Goal: Transaction & Acquisition: Download file/media

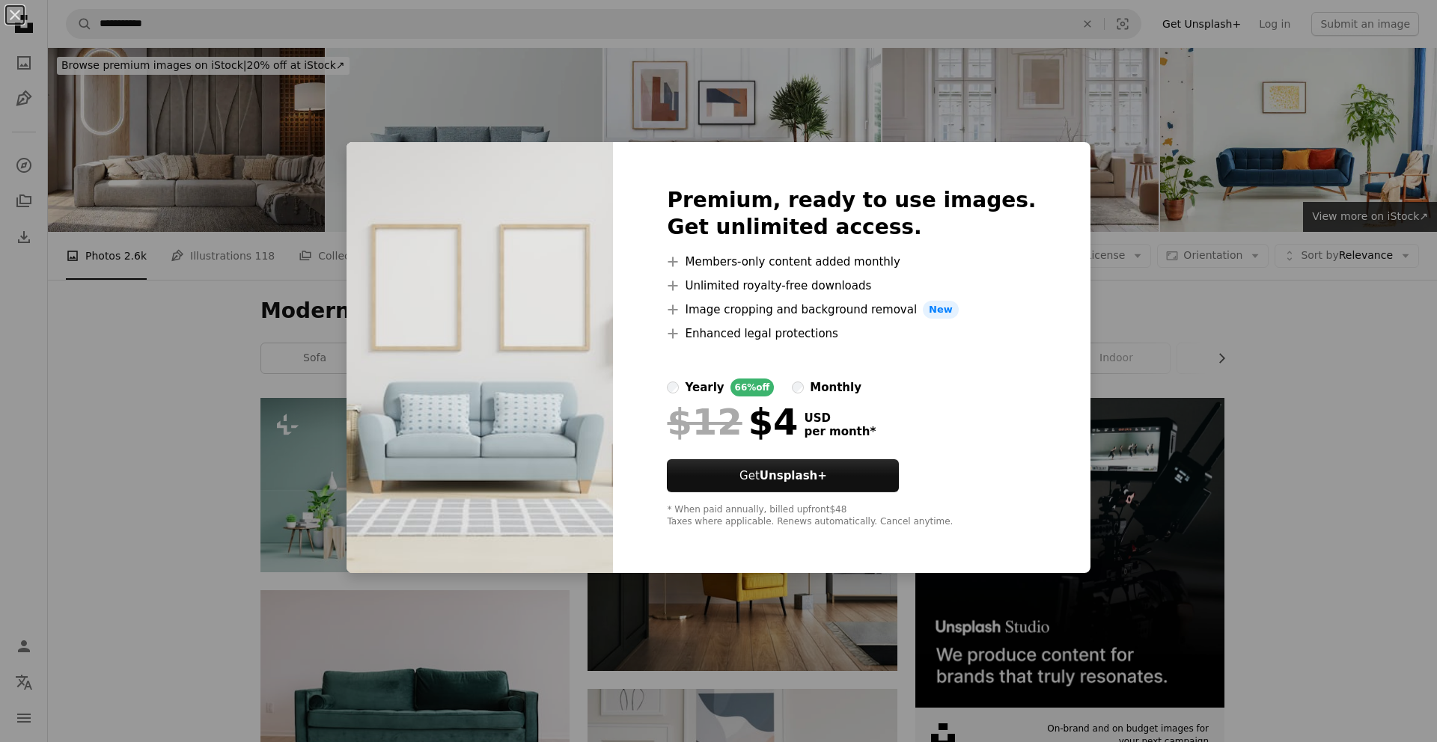
scroll to position [1315, 0]
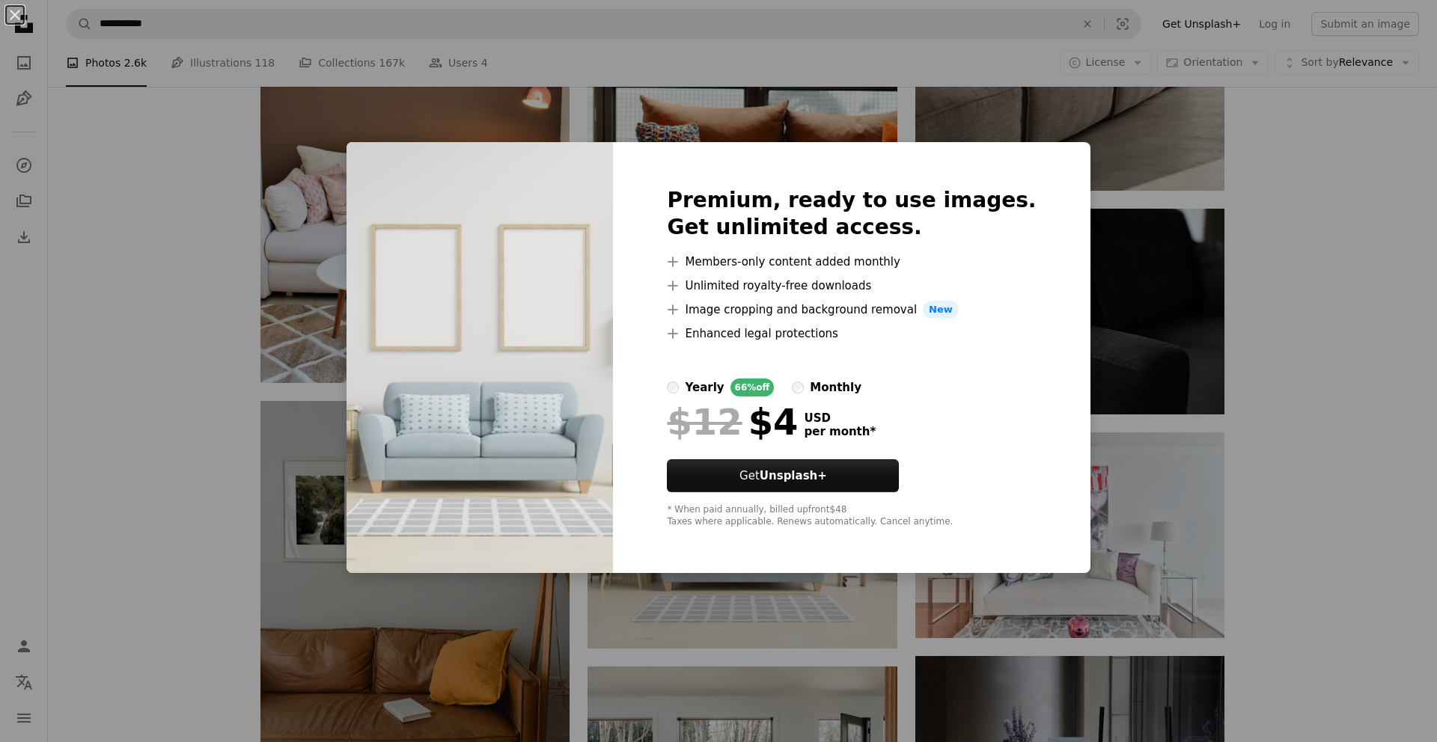
click at [1317, 383] on div "An X shape Premium, ready to use images. Get unlimited access. A plus sign Memb…" at bounding box center [718, 371] width 1437 height 742
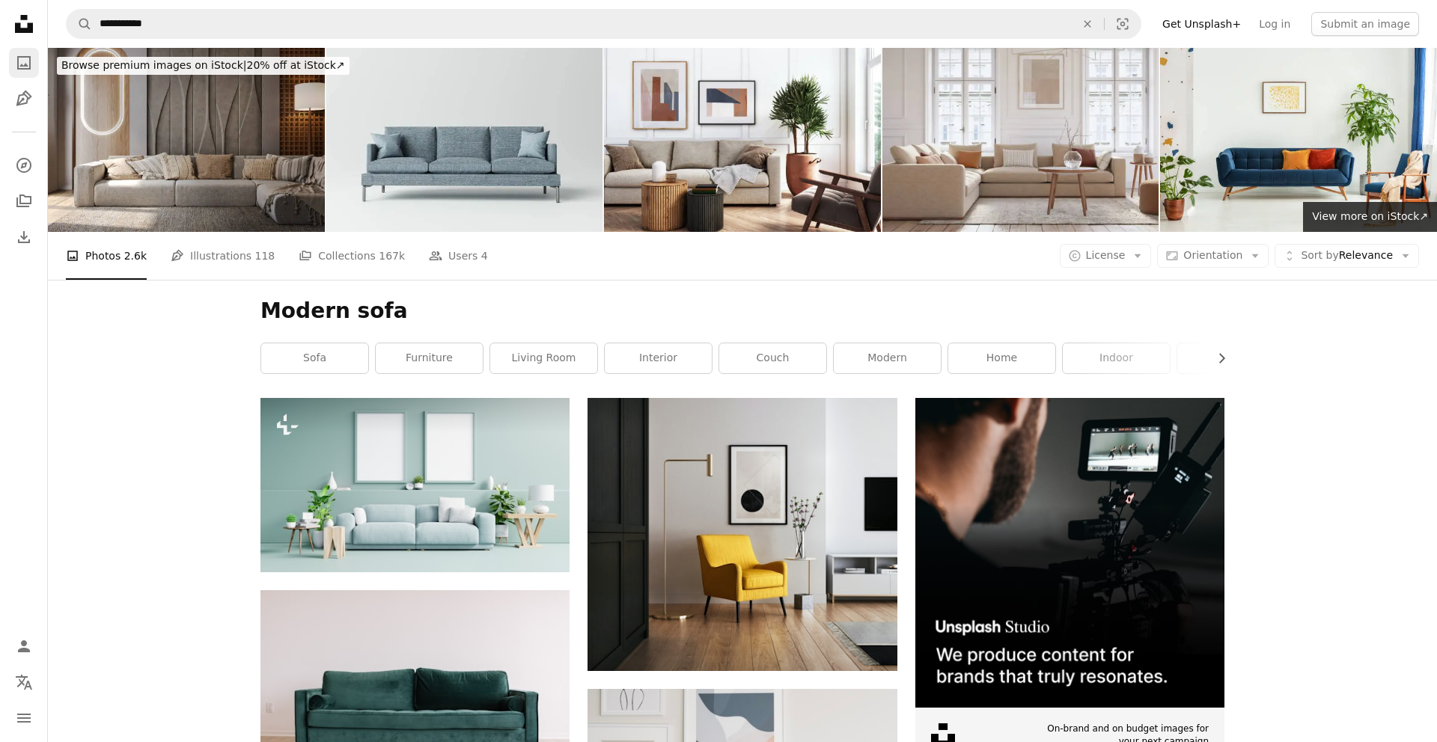
click at [17, 66] on icon "Photos" at bounding box center [23, 62] width 13 height 13
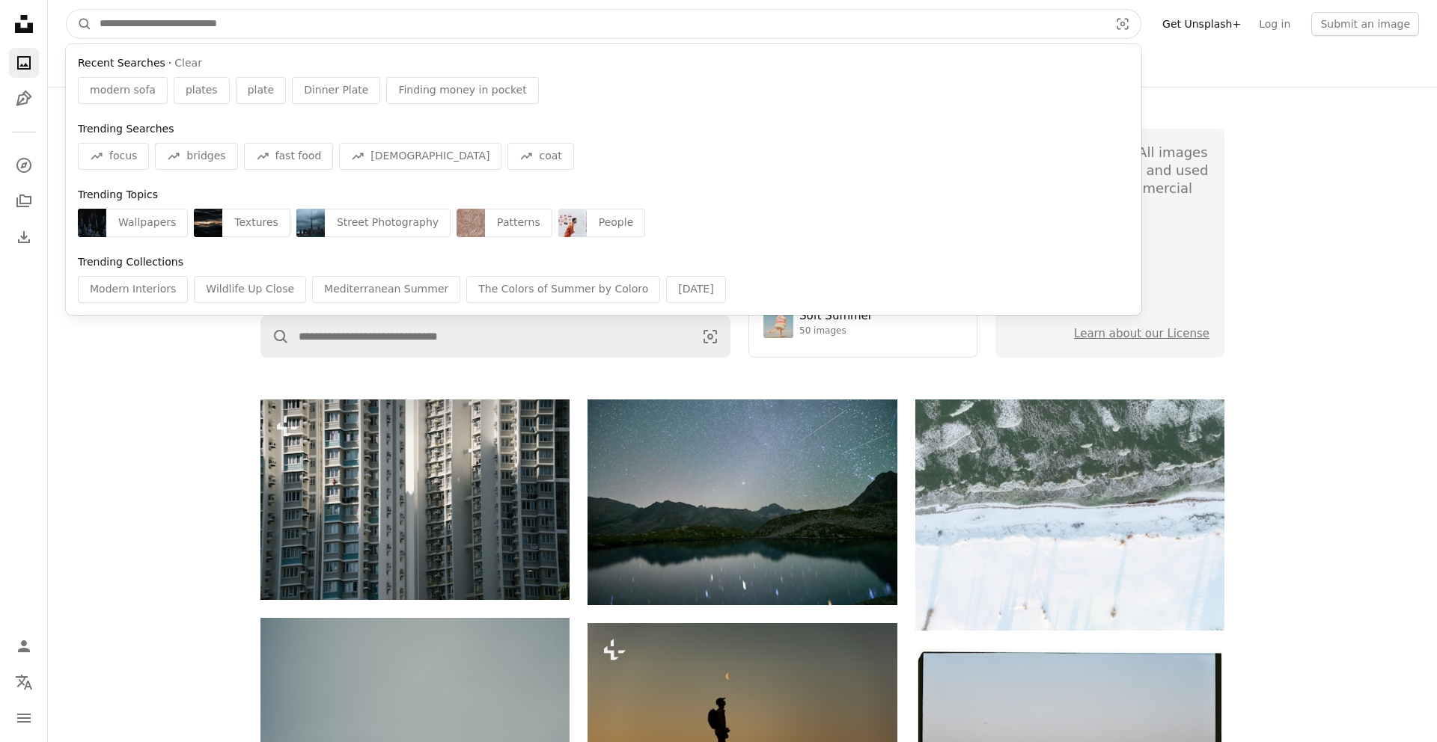
click at [251, 25] on input "Find visuals sitewide" at bounding box center [598, 24] width 1012 height 28
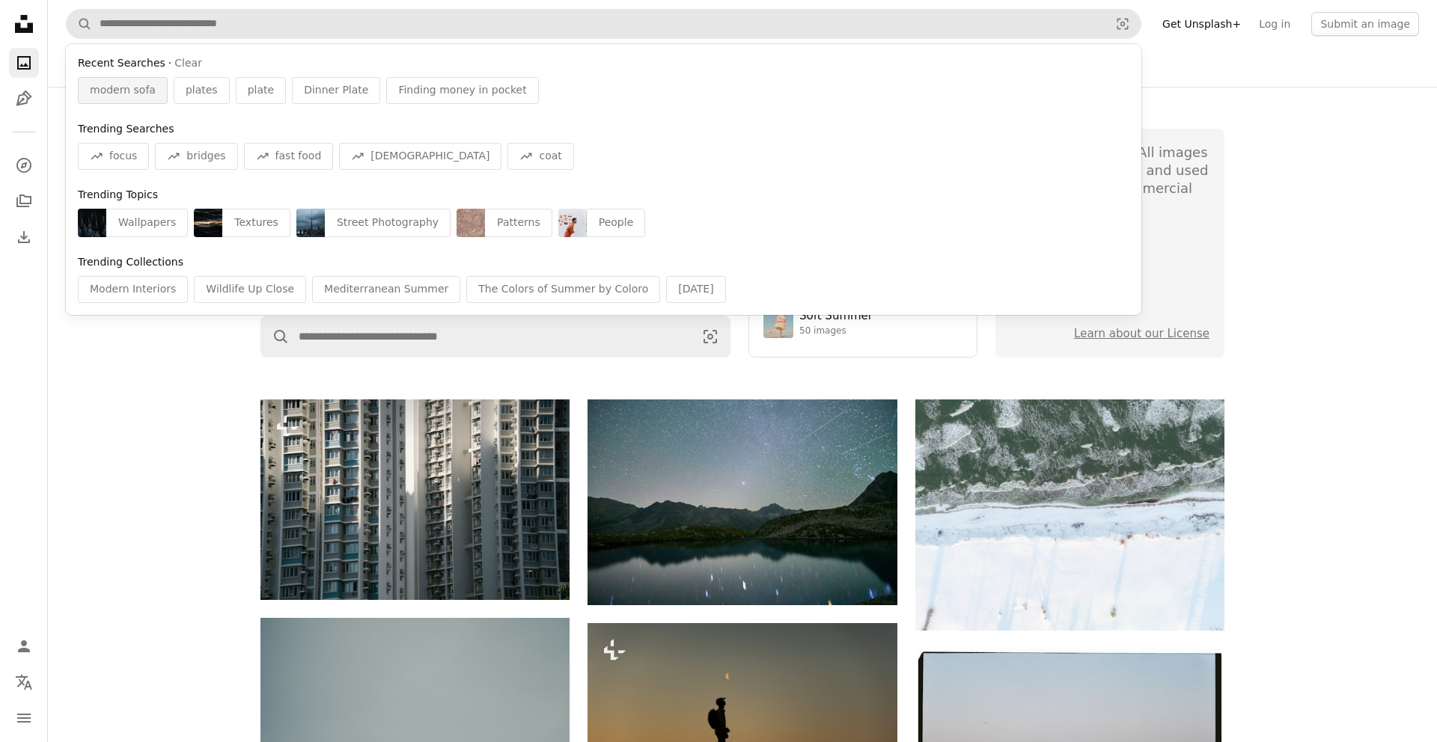
click at [144, 97] on span "modern sofa" at bounding box center [123, 90] width 66 height 15
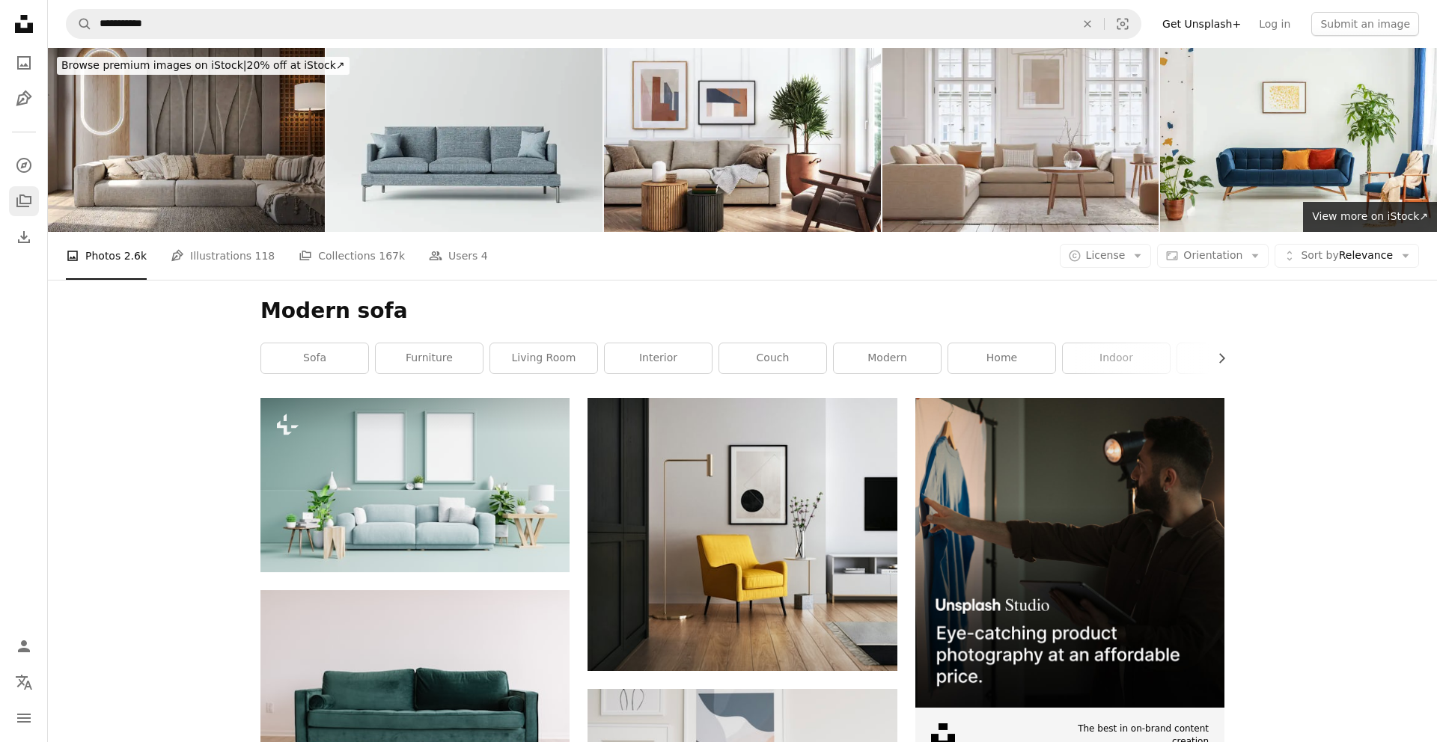
click at [28, 203] on icon "Collections" at bounding box center [23, 201] width 15 height 13
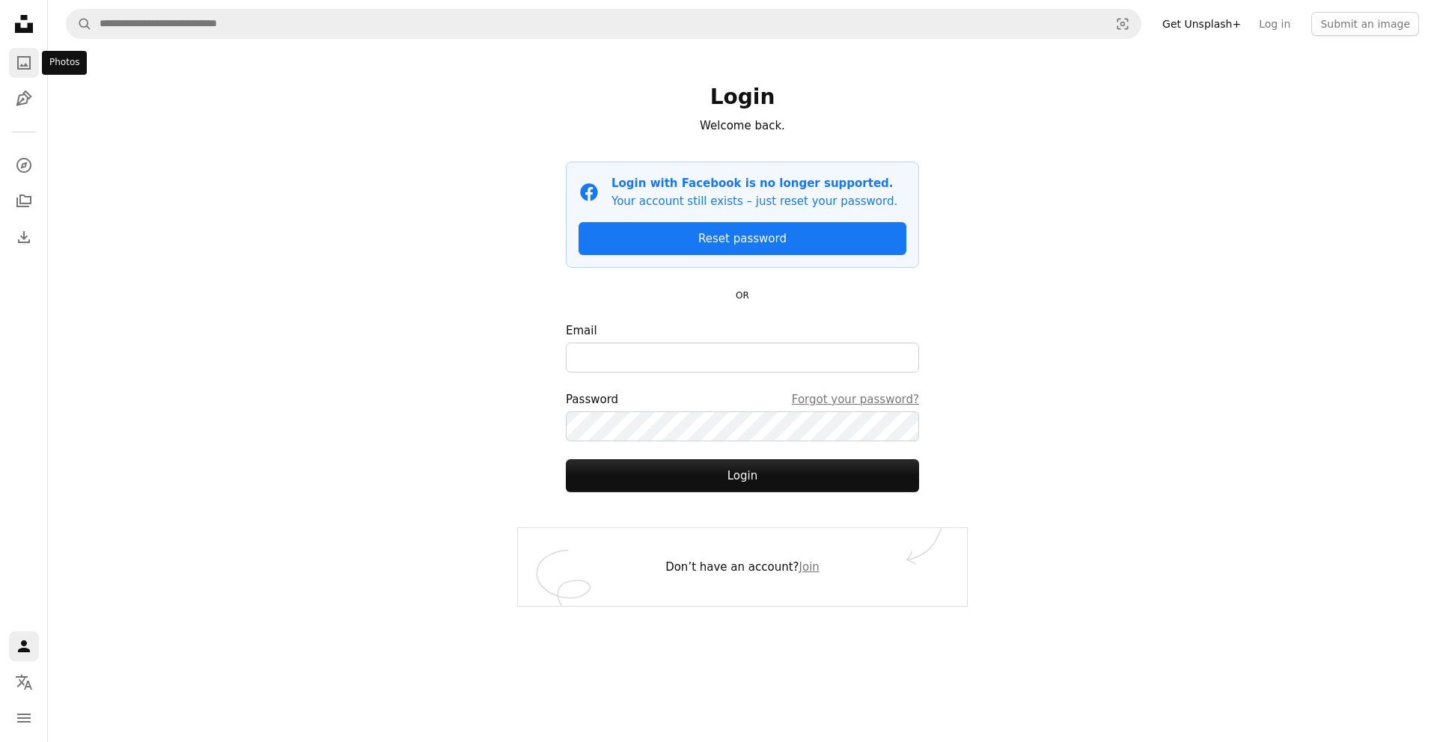
click at [24, 63] on icon "A photo" at bounding box center [24, 63] width 18 height 18
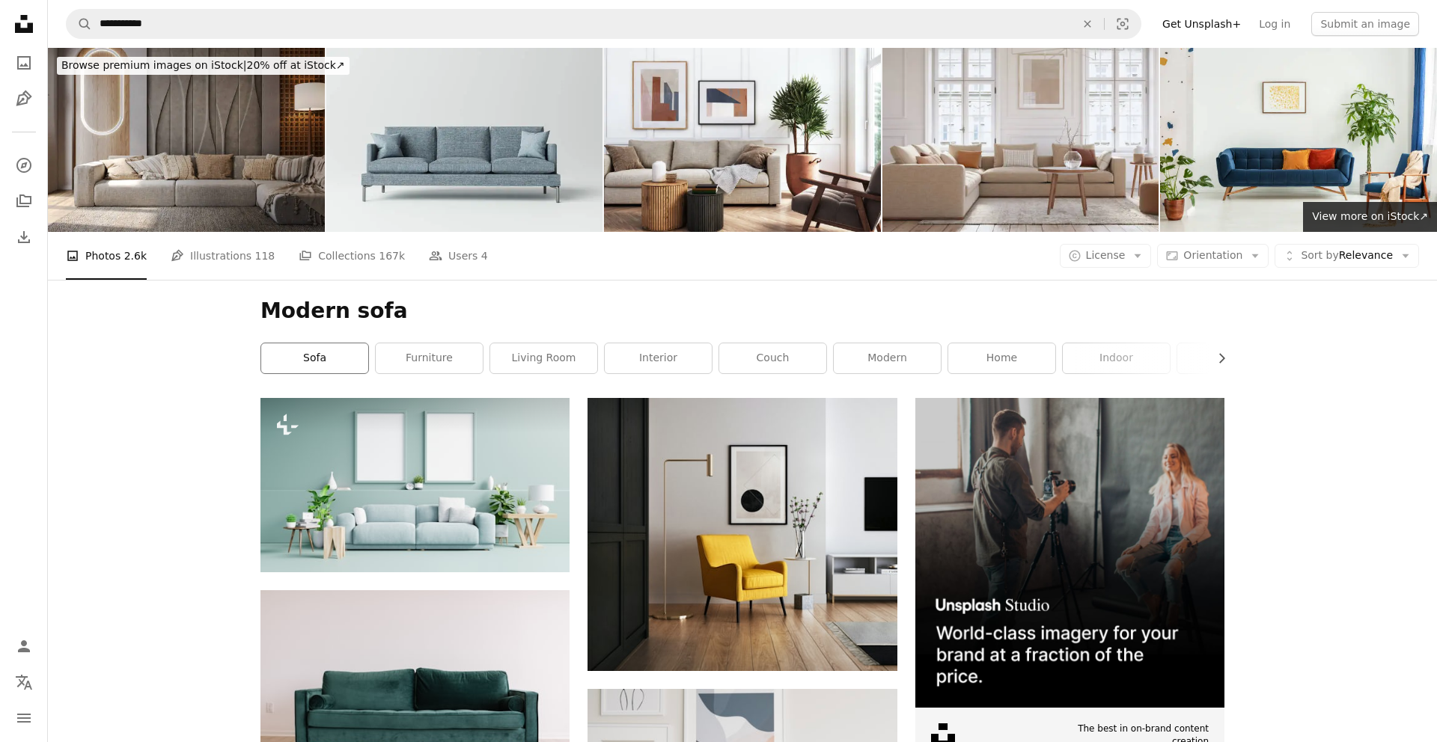
click at [356, 359] on link "sofa" at bounding box center [314, 358] width 107 height 30
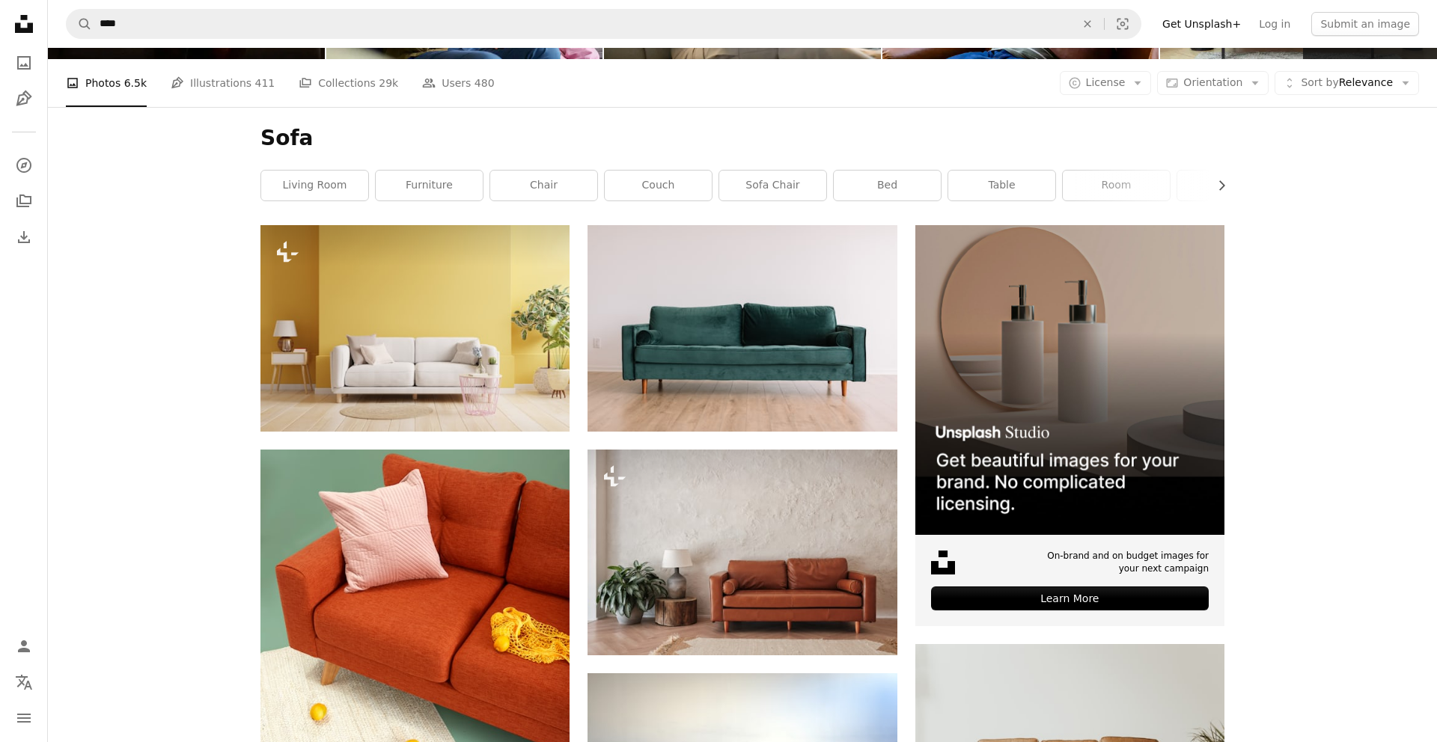
scroll to position [171, 0]
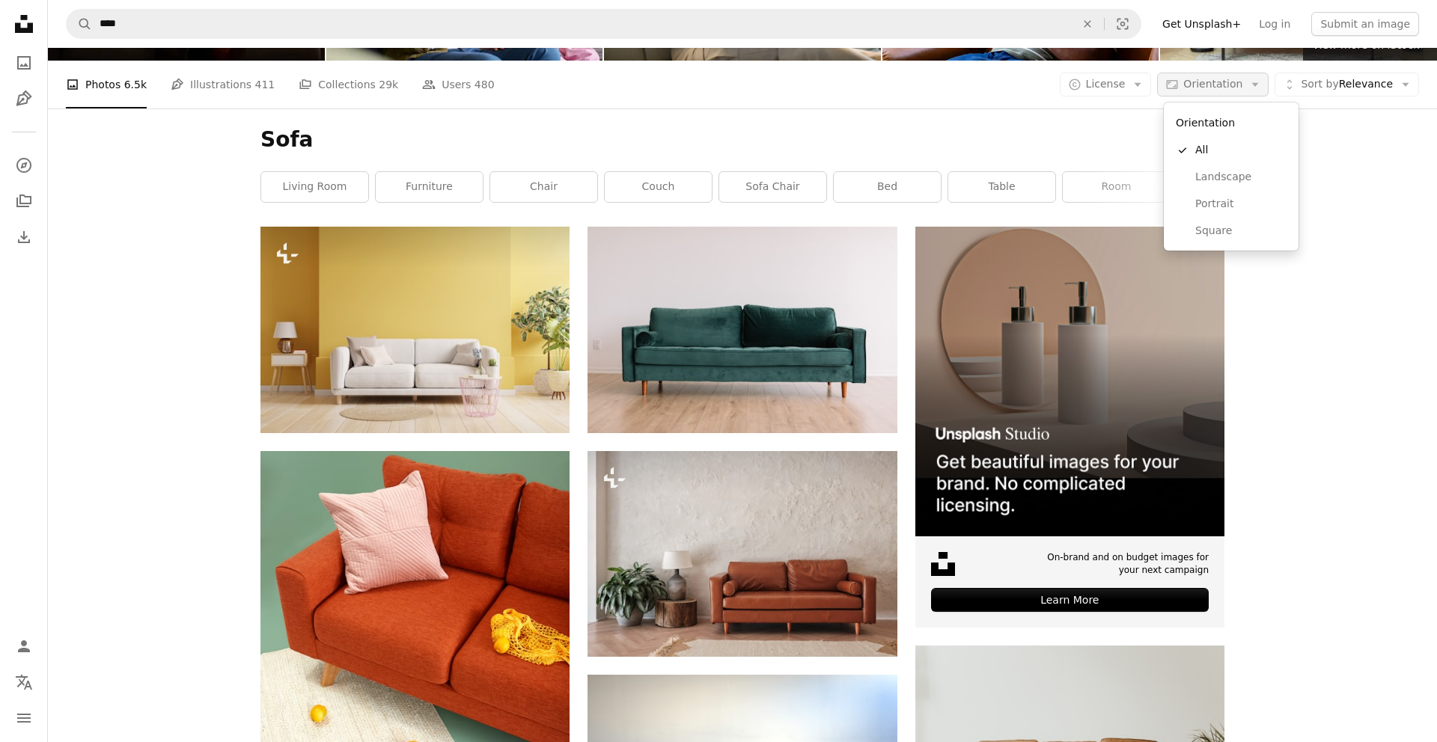
click at [1259, 85] on icon "button" at bounding box center [1255, 85] width 7 height 4
click at [1214, 230] on span "Square" at bounding box center [1240, 231] width 91 height 15
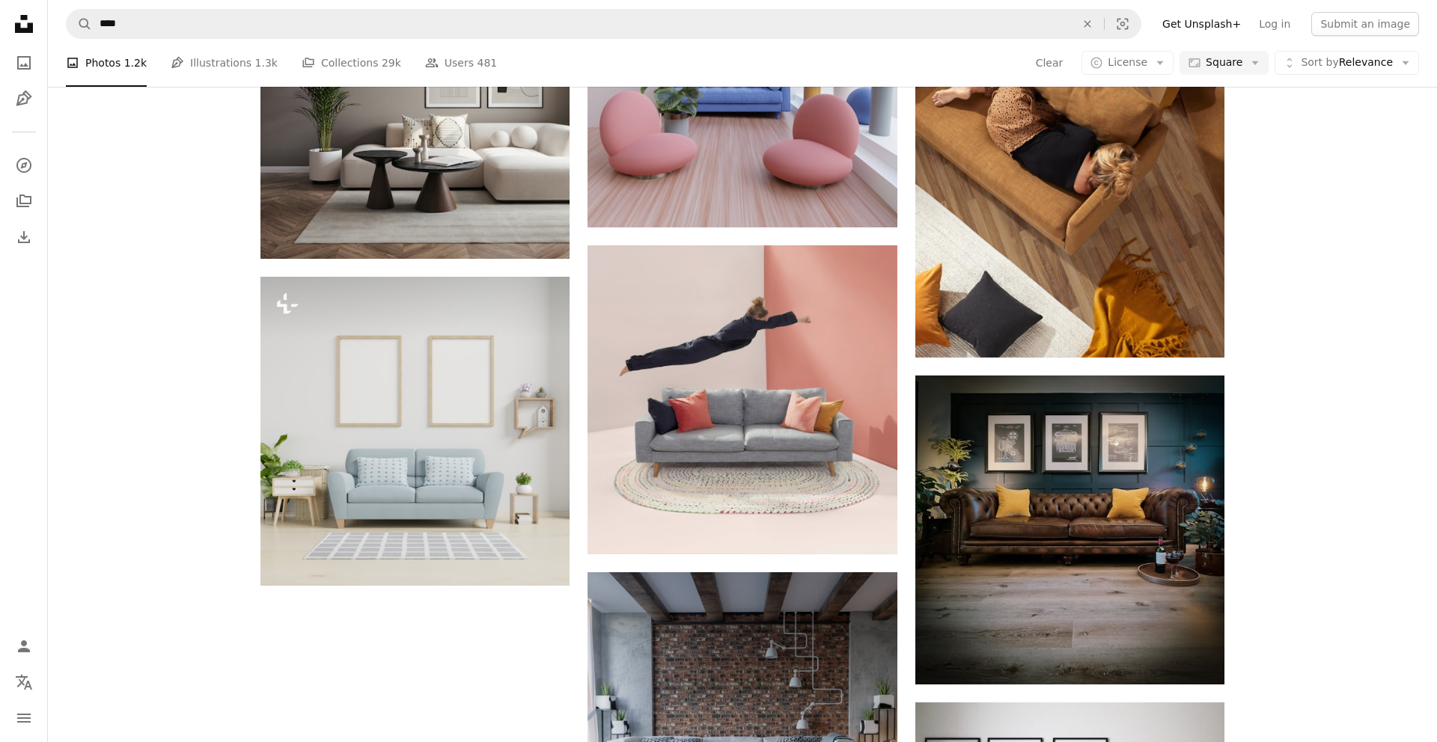
scroll to position [1792, 0]
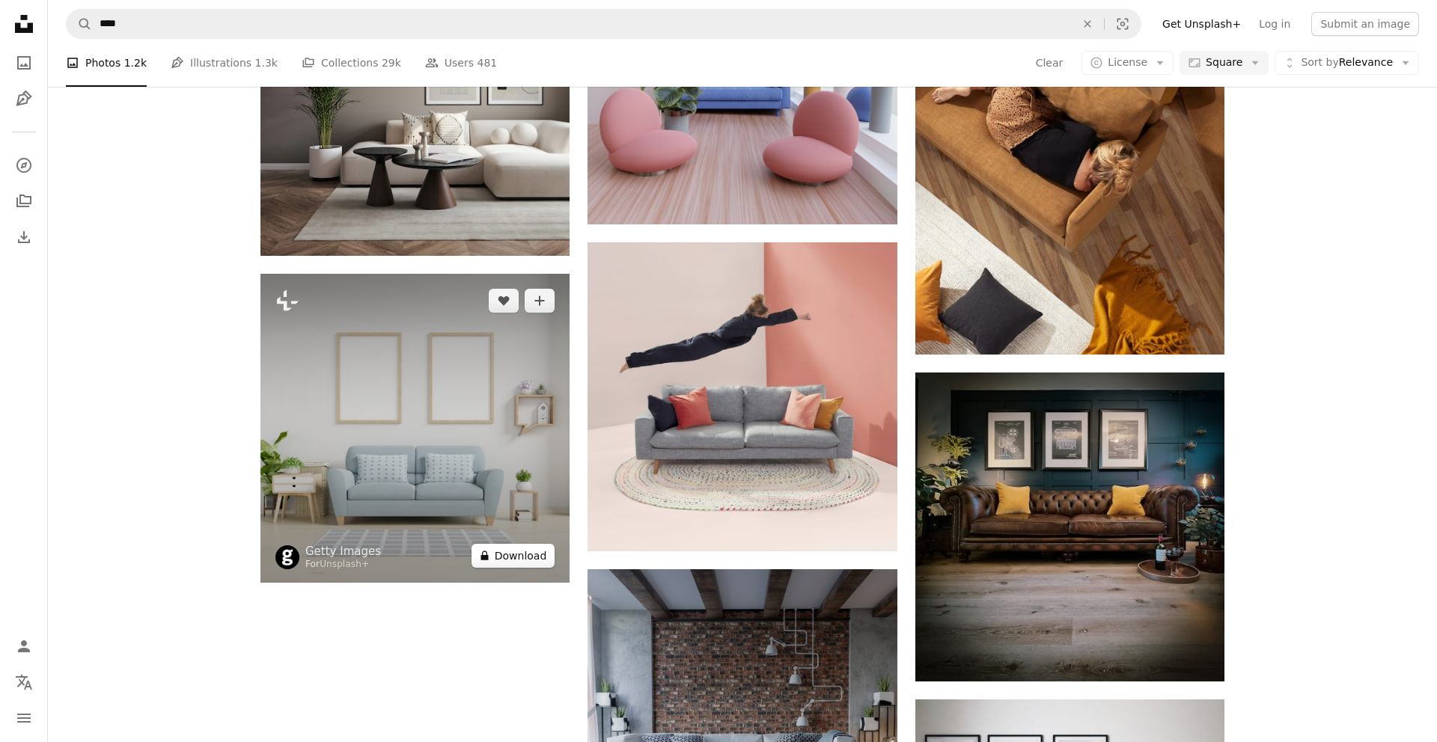
click at [522, 557] on button "A lock Download" at bounding box center [513, 556] width 84 height 24
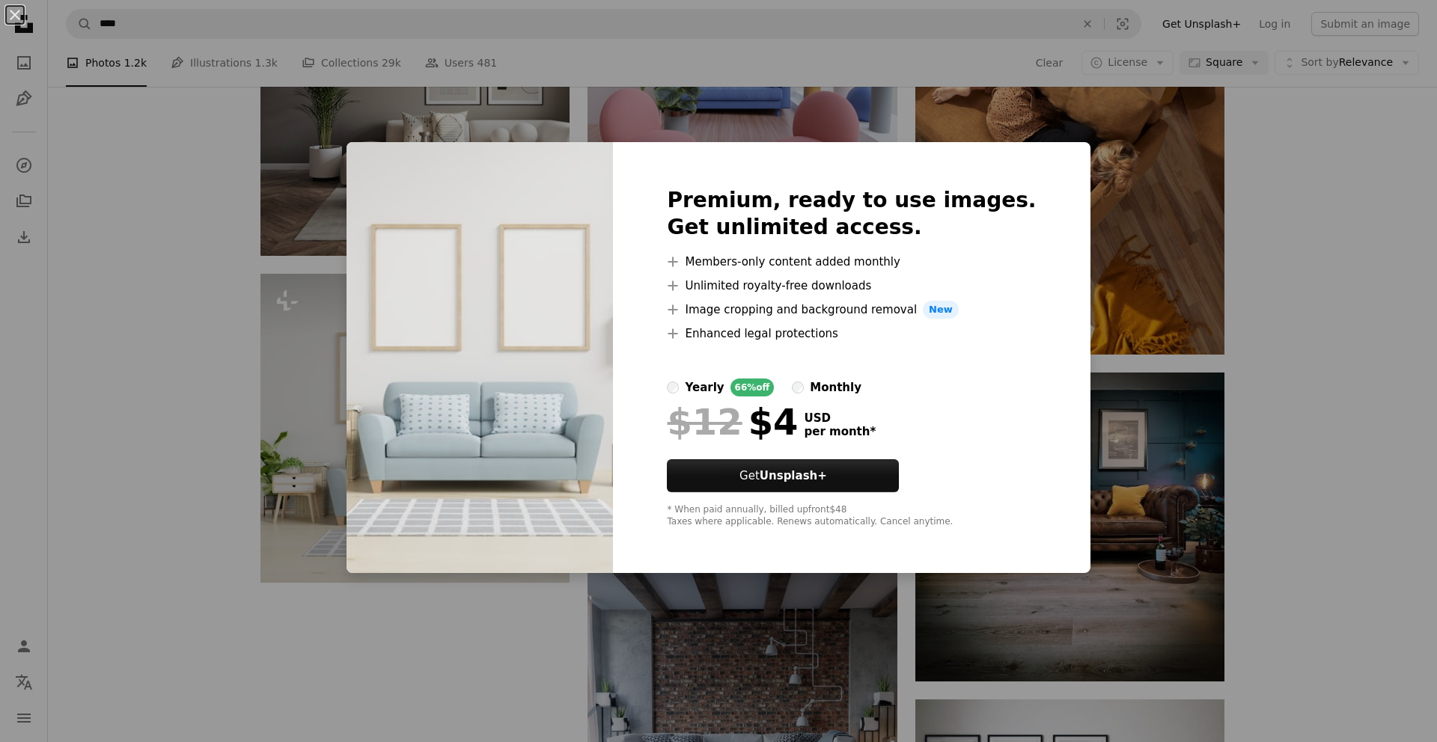
click at [171, 525] on div "An X shape Premium, ready to use images. Get unlimited access. A plus sign Memb…" at bounding box center [718, 371] width 1437 height 742
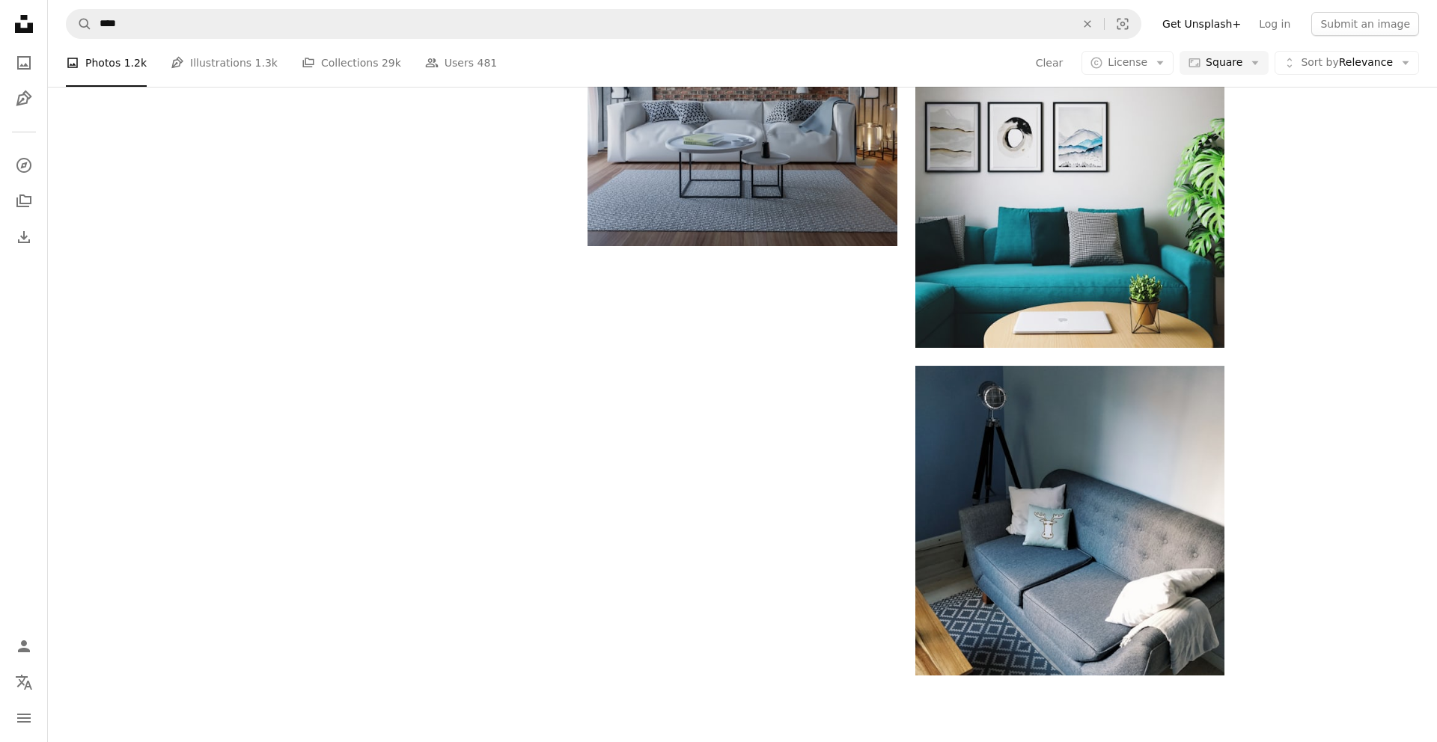
scroll to position [2427, 0]
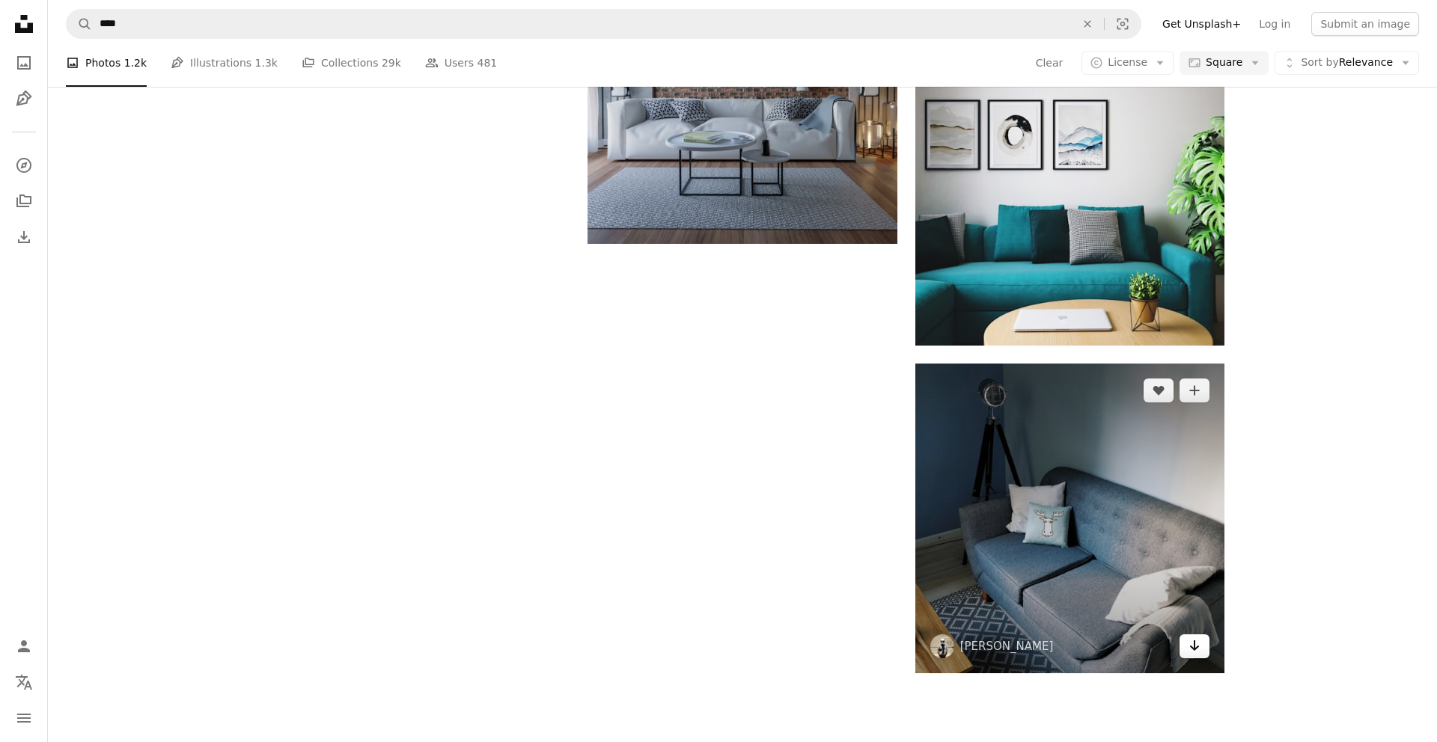
click at [1193, 647] on icon "Arrow pointing down" at bounding box center [1194, 646] width 12 height 18
